Goal: Find contact information: Find contact information

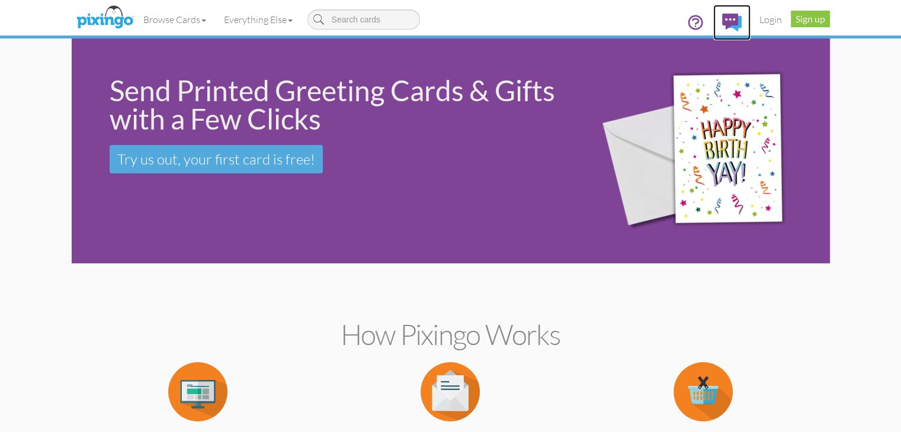
click at [741, 20] on img at bounding box center [732, 23] width 20 height 18
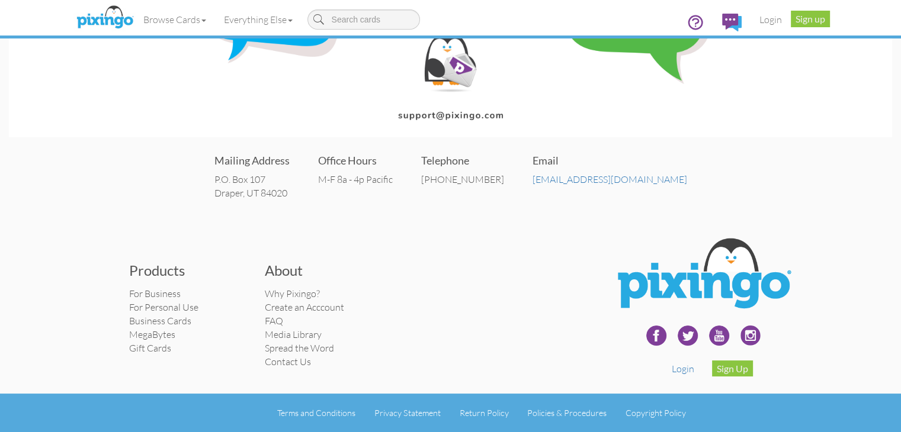
scroll to position [180, 0]
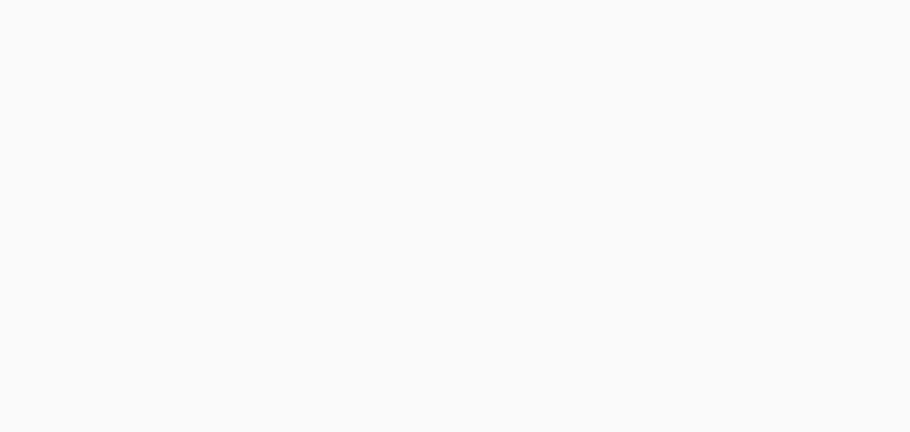
click at [519, 75] on body at bounding box center [455, 216] width 910 height 432
